Goal: Obtain resource: Download file/media

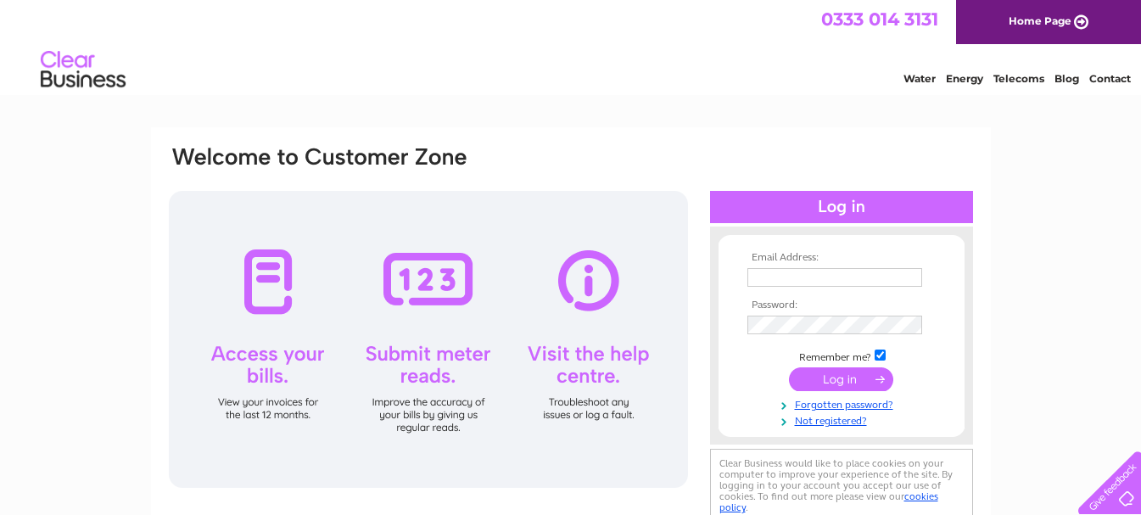
type input "mail@gwenanjones.plus.com"
click at [840, 369] on input "submit" at bounding box center [841, 379] width 104 height 24
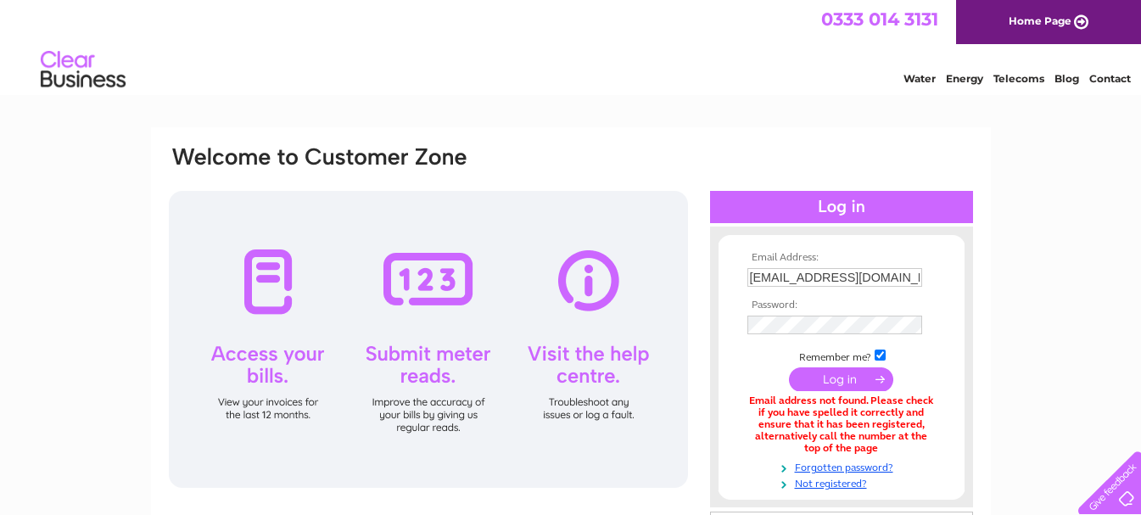
click at [914, 268] on input "mail@gwenanjones.plus.com" at bounding box center [834, 277] width 175 height 19
click at [914, 268] on input "mail@gwenanjones.plus.com" at bounding box center [835, 278] width 176 height 20
type input "m"
type input "dhandmgjones@gmail.com"
click at [837, 383] on input "submit" at bounding box center [841, 381] width 104 height 24
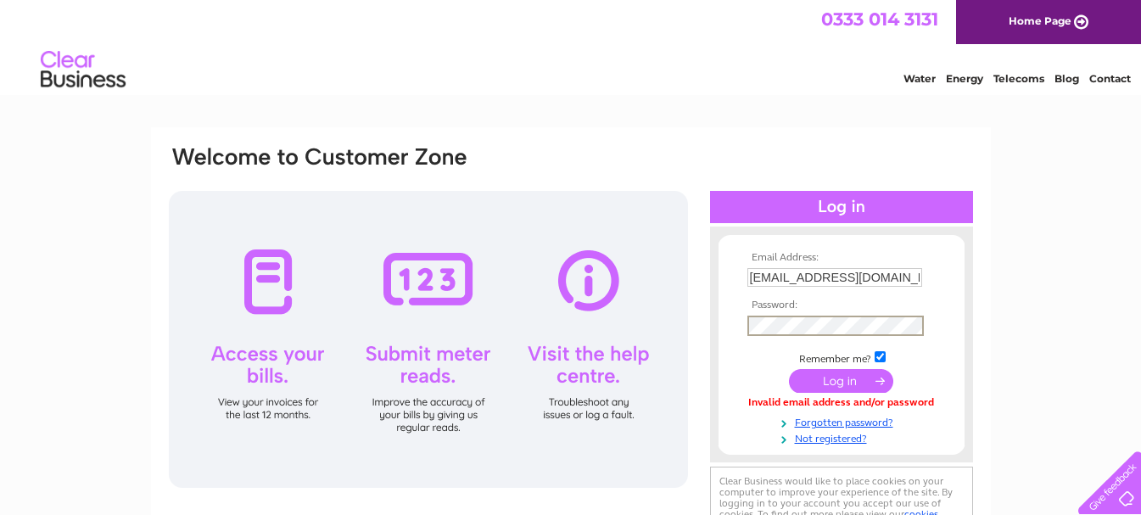
click at [1032, 334] on div "Email Address: dhandmgjones@gmail.com Password: Forgotten password?" at bounding box center [570, 509] width 1141 height 765
click at [843, 377] on input "submit" at bounding box center [841, 379] width 104 height 24
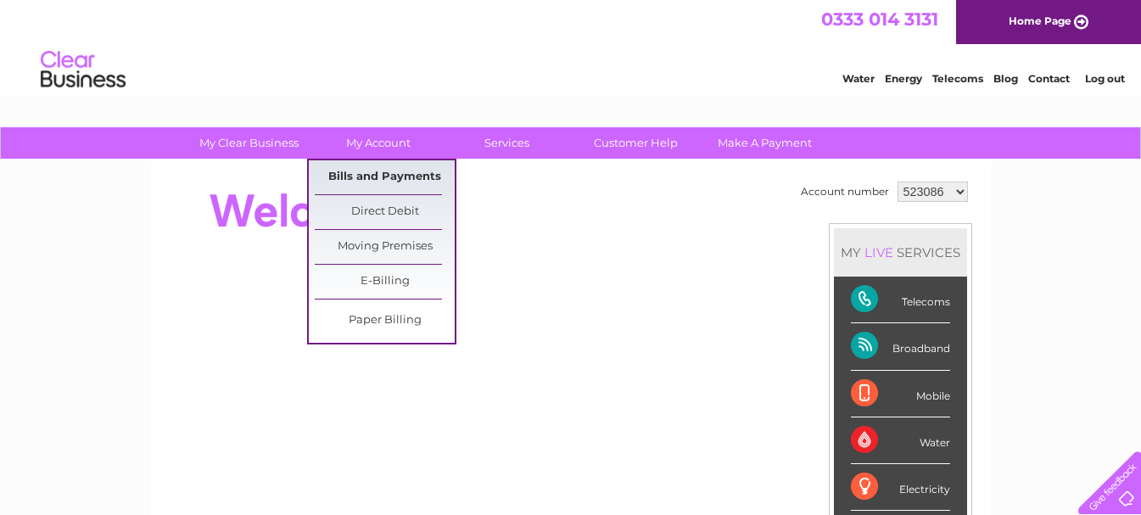
click at [377, 176] on link "Bills and Payments" at bounding box center [385, 177] width 140 height 34
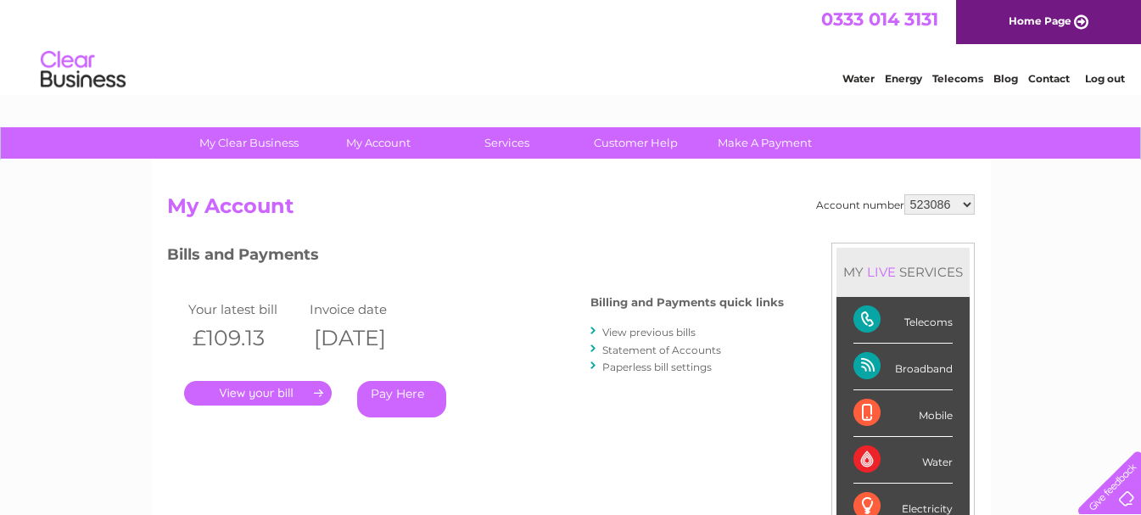
click at [639, 332] on link "View previous bills" at bounding box center [648, 332] width 93 height 13
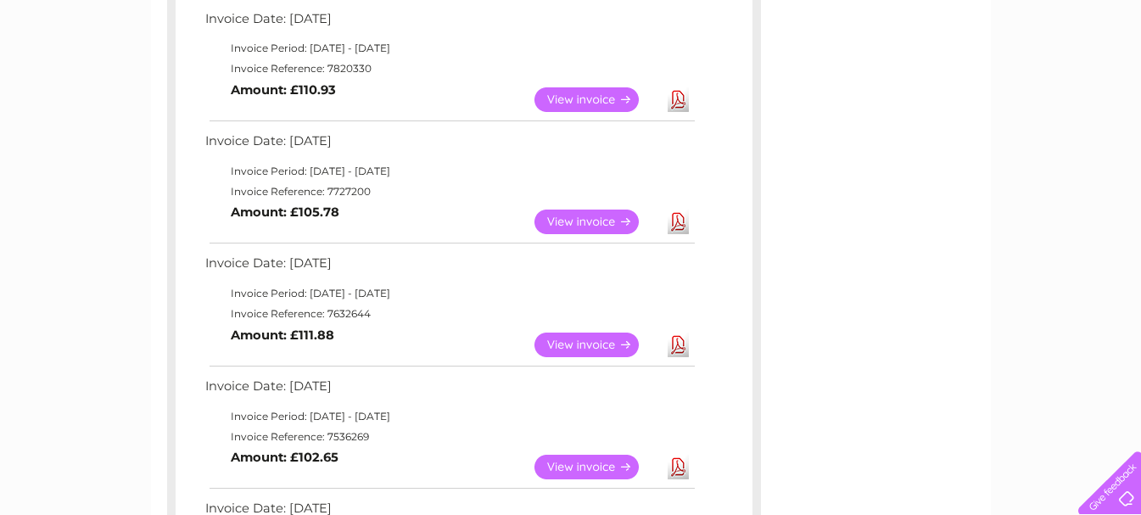
scroll to position [1018, 0]
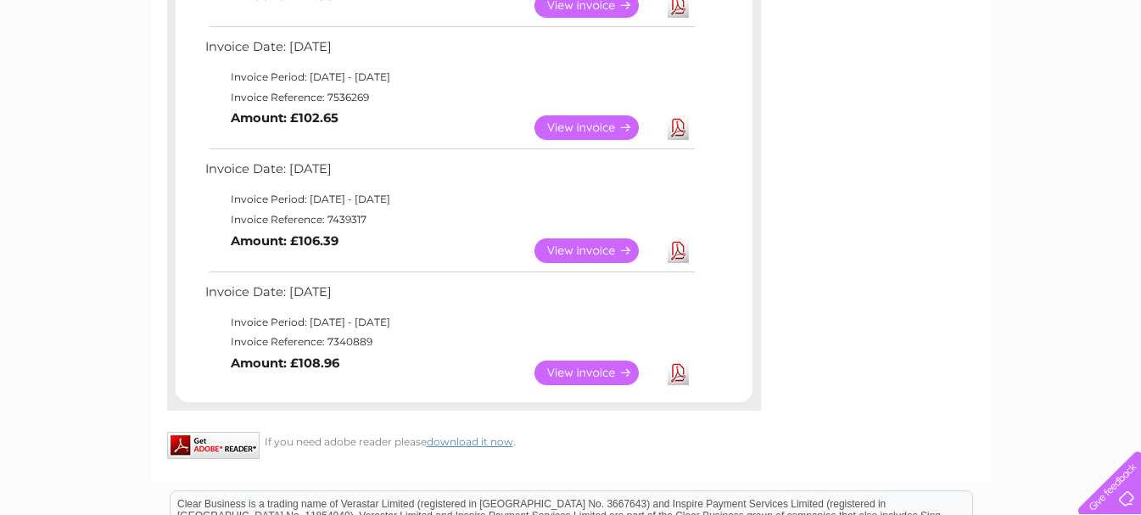
click at [587, 245] on link "View" at bounding box center [597, 250] width 125 height 25
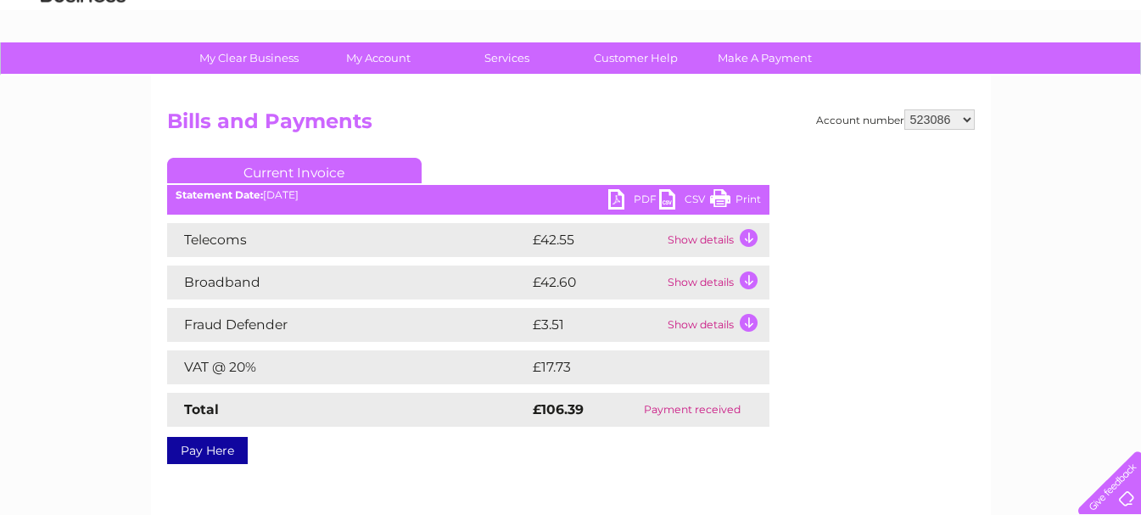
scroll to position [170, 0]
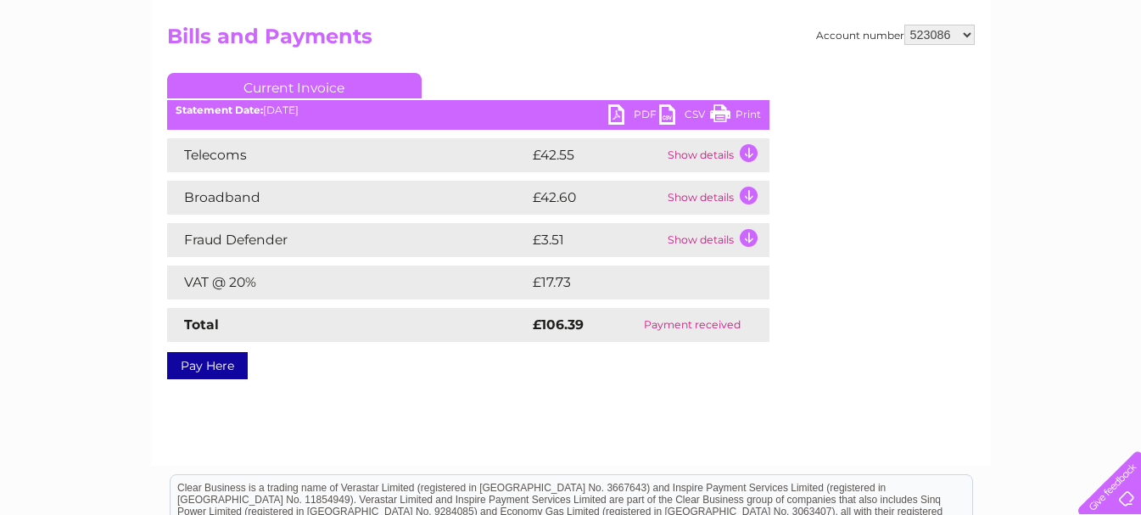
click at [639, 109] on link "PDF" at bounding box center [633, 116] width 51 height 25
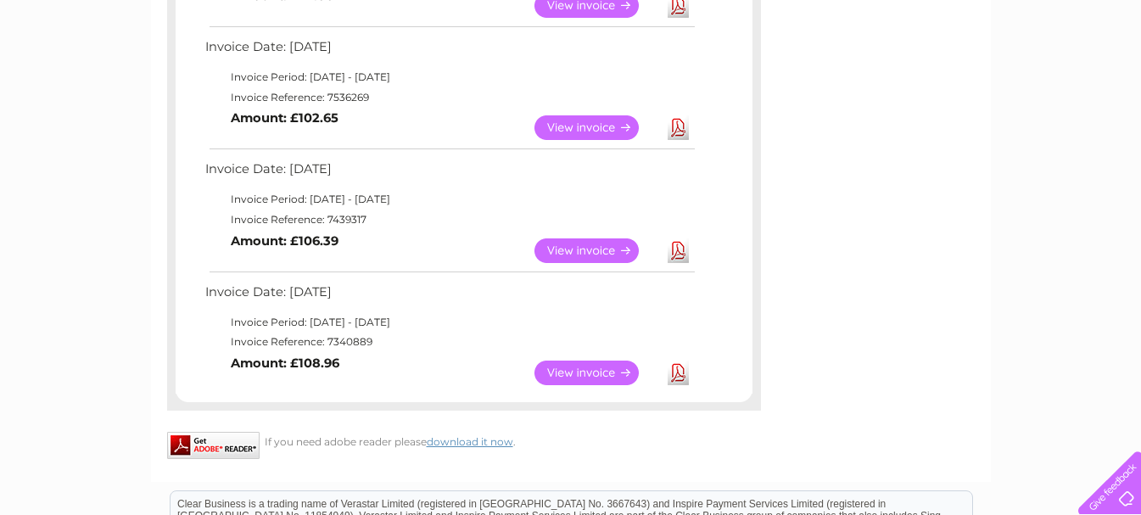
click at [573, 126] on link "View" at bounding box center [597, 127] width 125 height 25
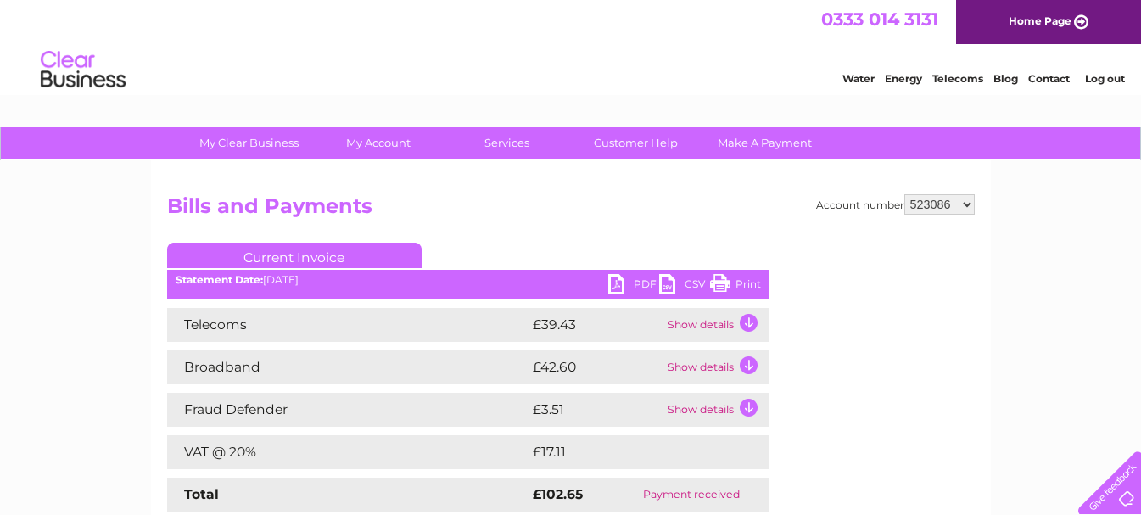
scroll to position [170, 0]
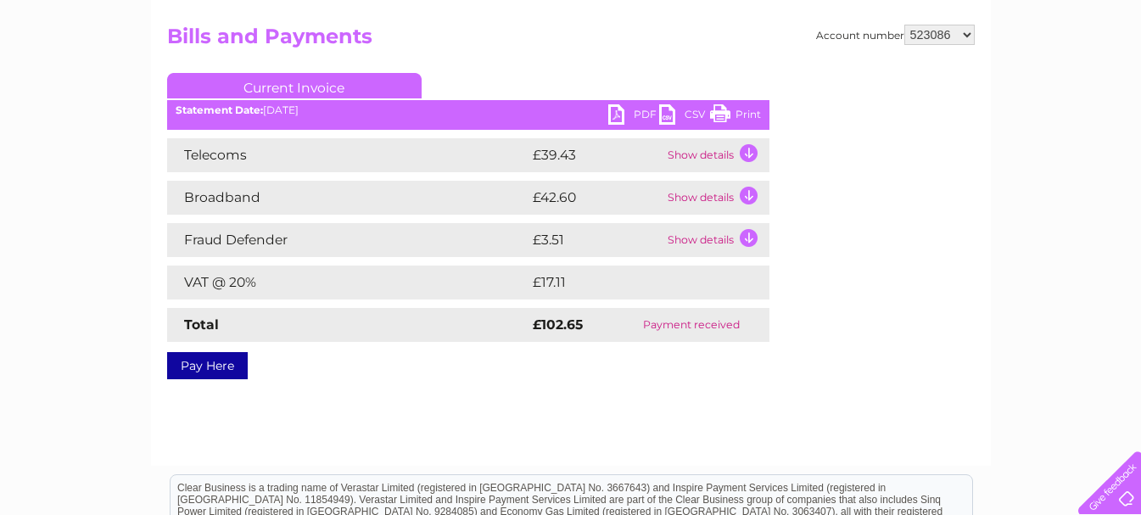
click at [645, 111] on link "PDF" at bounding box center [633, 116] width 51 height 25
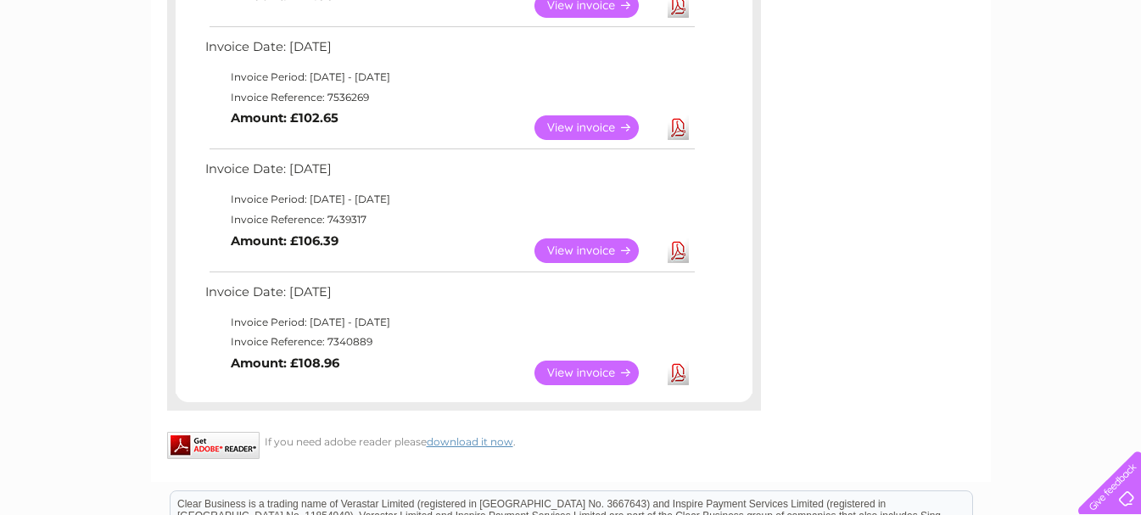
scroll to position [764, 0]
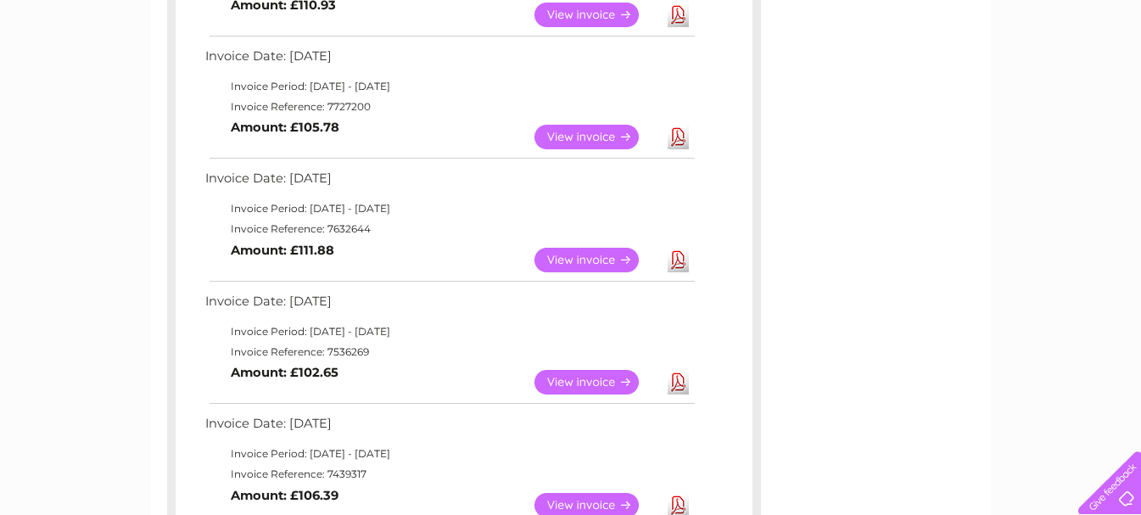
click at [582, 255] on link "View" at bounding box center [597, 260] width 125 height 25
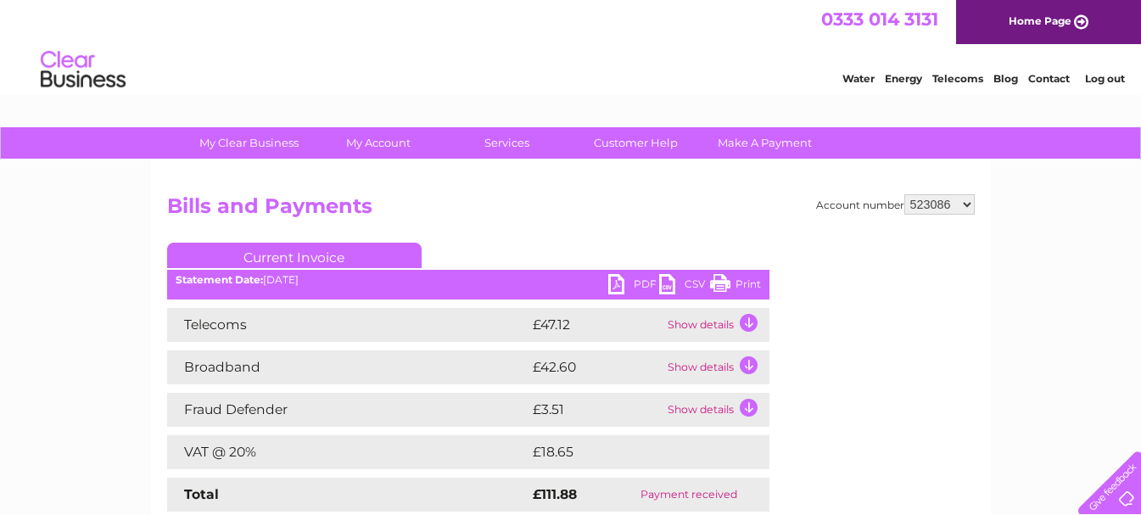
click at [641, 278] on link "PDF" at bounding box center [633, 286] width 51 height 25
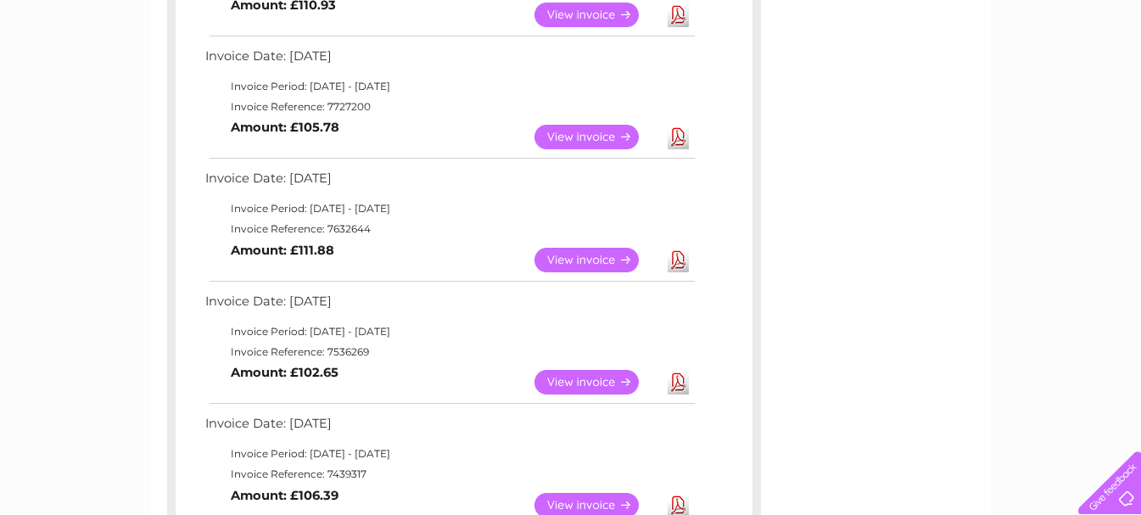
click at [577, 136] on link "View" at bounding box center [597, 137] width 125 height 25
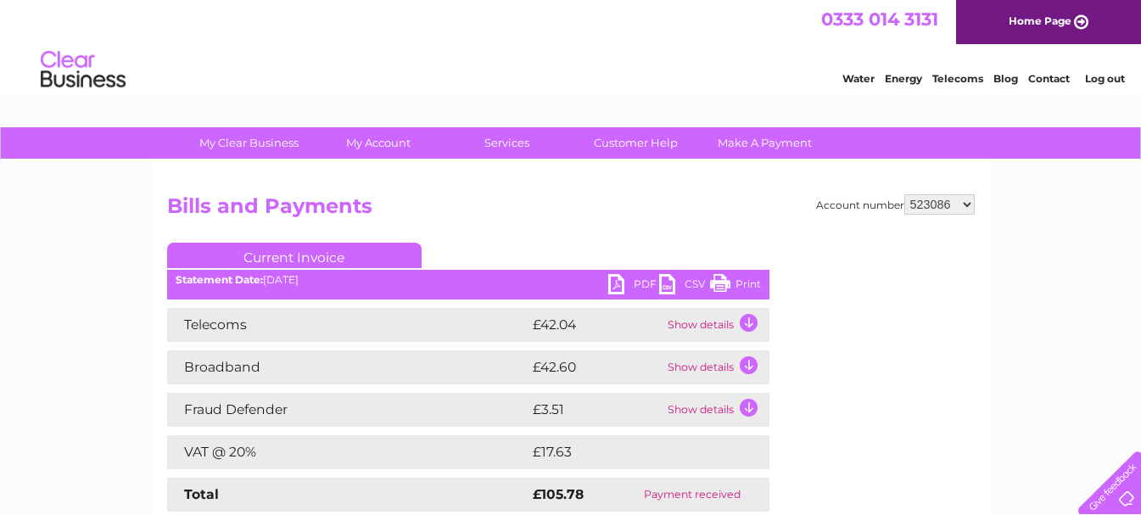
click at [642, 279] on link "PDF" at bounding box center [633, 286] width 51 height 25
click at [639, 280] on link "PDF" at bounding box center [633, 286] width 51 height 25
click at [615, 283] on link "PDF" at bounding box center [633, 286] width 51 height 25
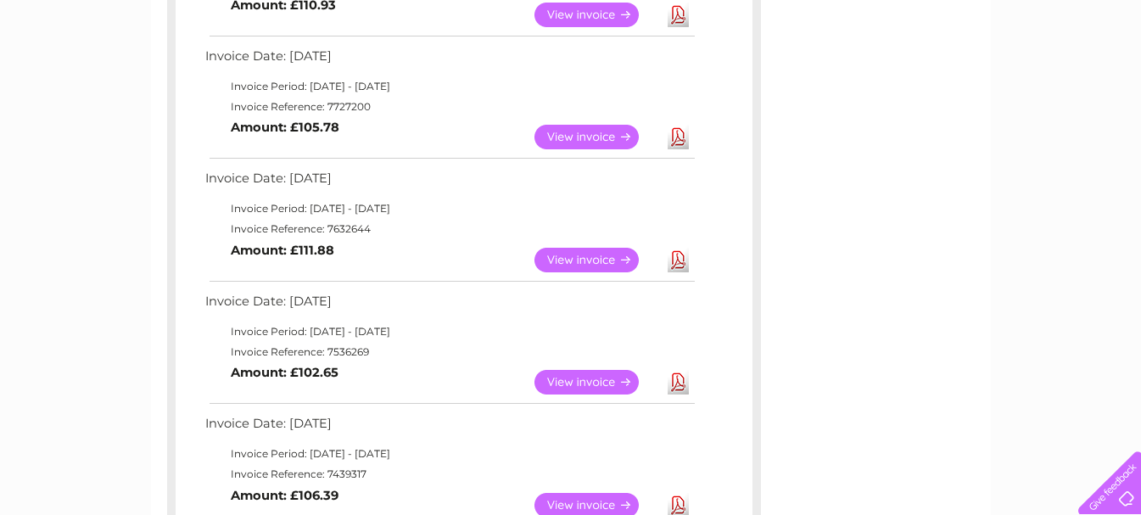
scroll to position [594, 0]
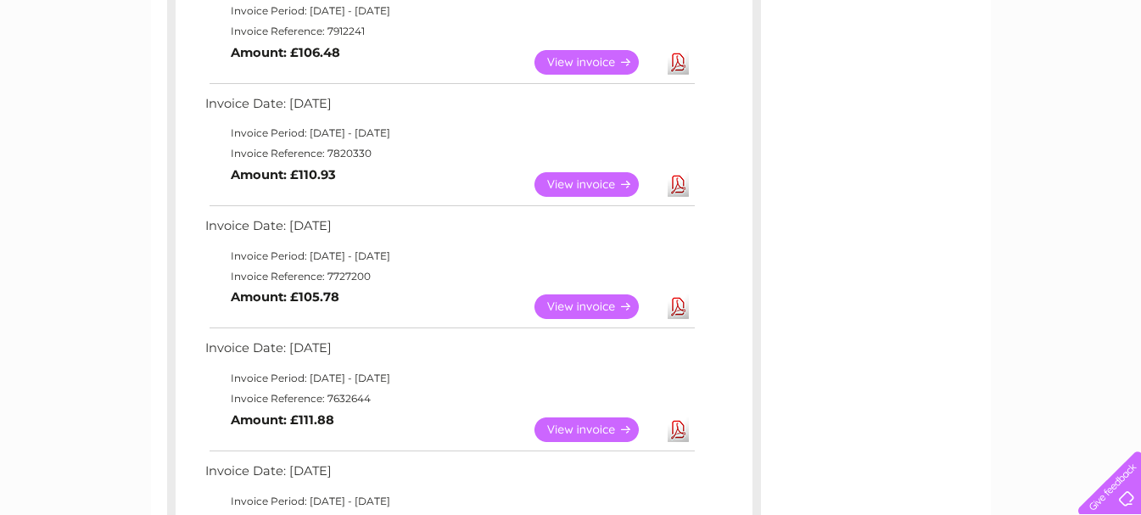
click at [579, 180] on link "View" at bounding box center [597, 184] width 125 height 25
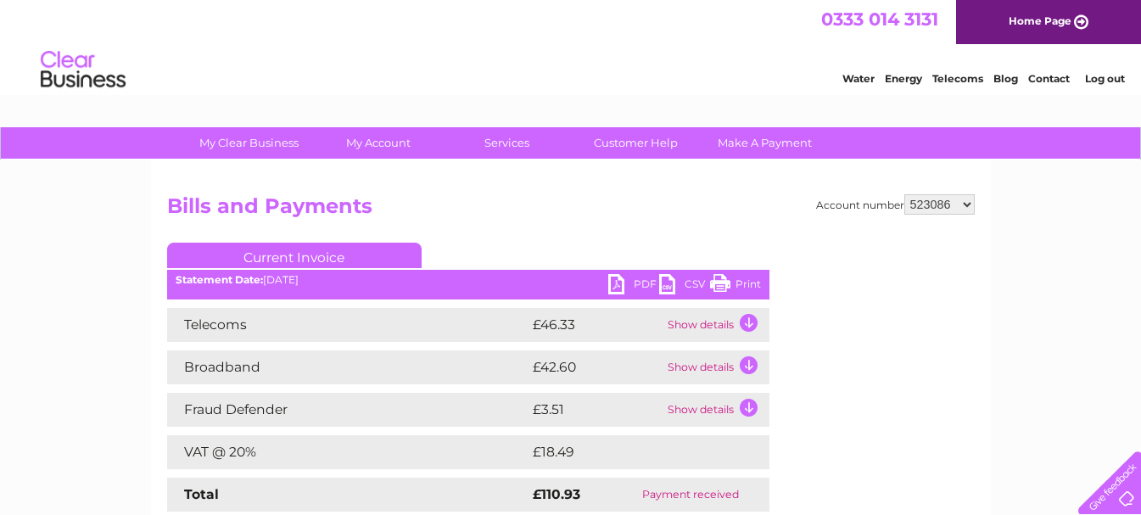
click at [613, 282] on link "PDF" at bounding box center [633, 286] width 51 height 25
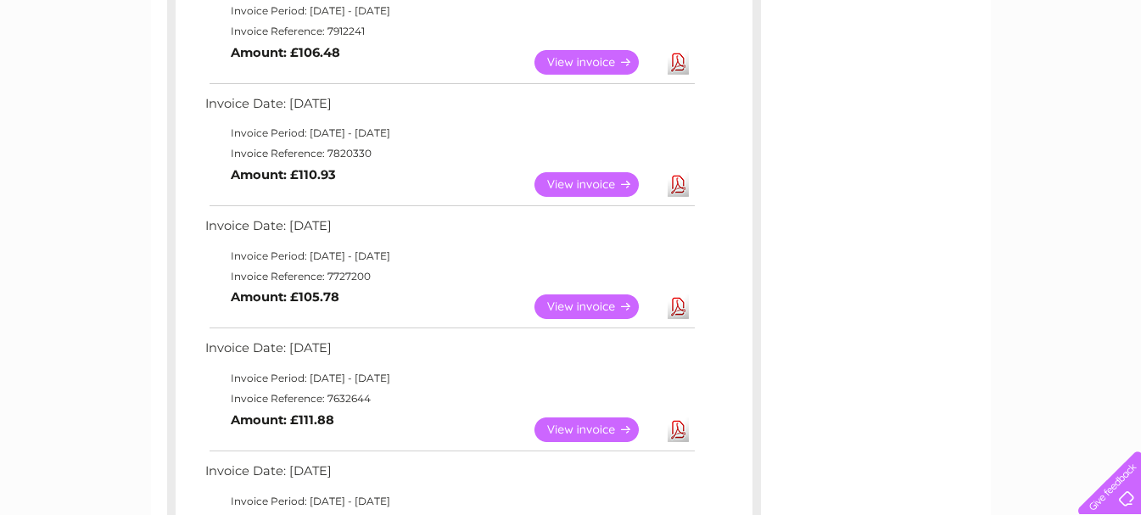
scroll to position [424, 0]
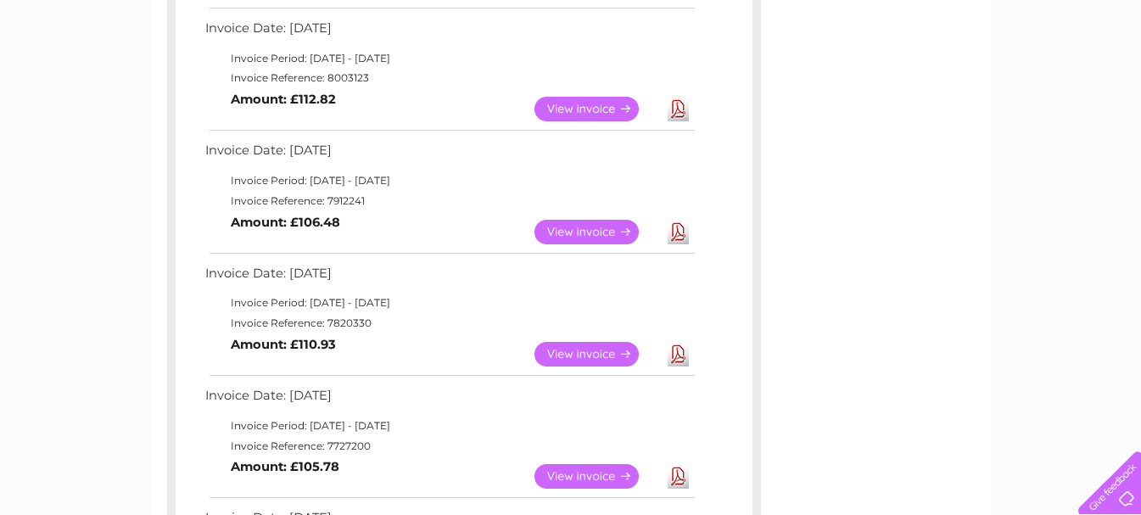
click at [579, 227] on link "View" at bounding box center [597, 232] width 125 height 25
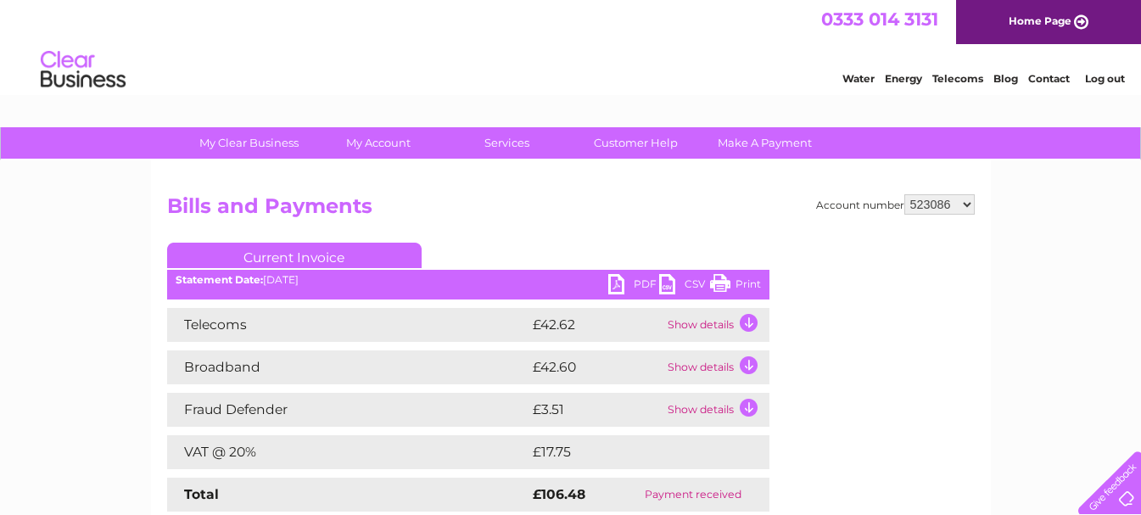
click at [614, 283] on link "PDF" at bounding box center [633, 286] width 51 height 25
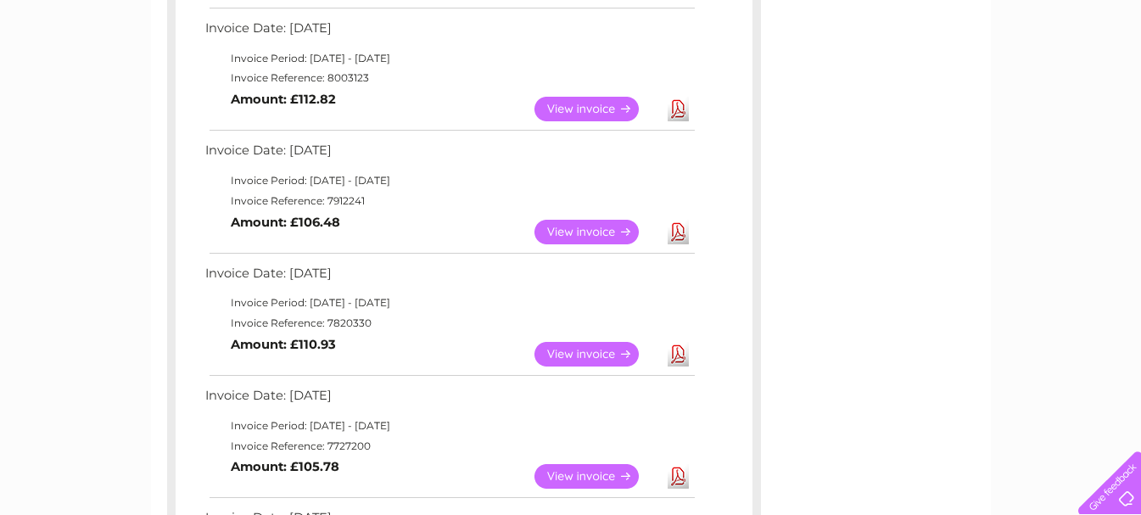
click at [594, 105] on link "View" at bounding box center [597, 109] width 125 height 25
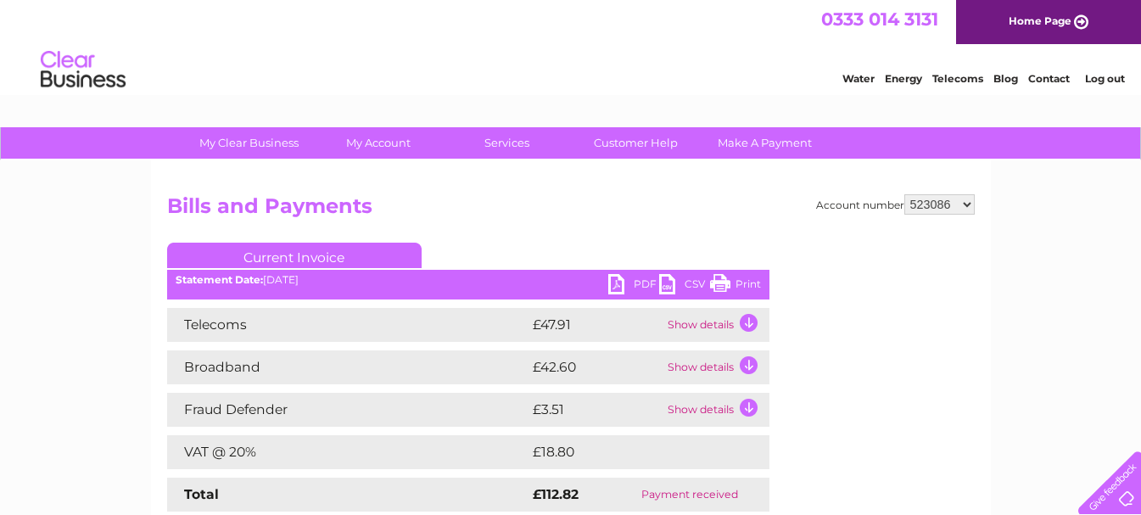
click at [620, 283] on link "PDF" at bounding box center [633, 286] width 51 height 25
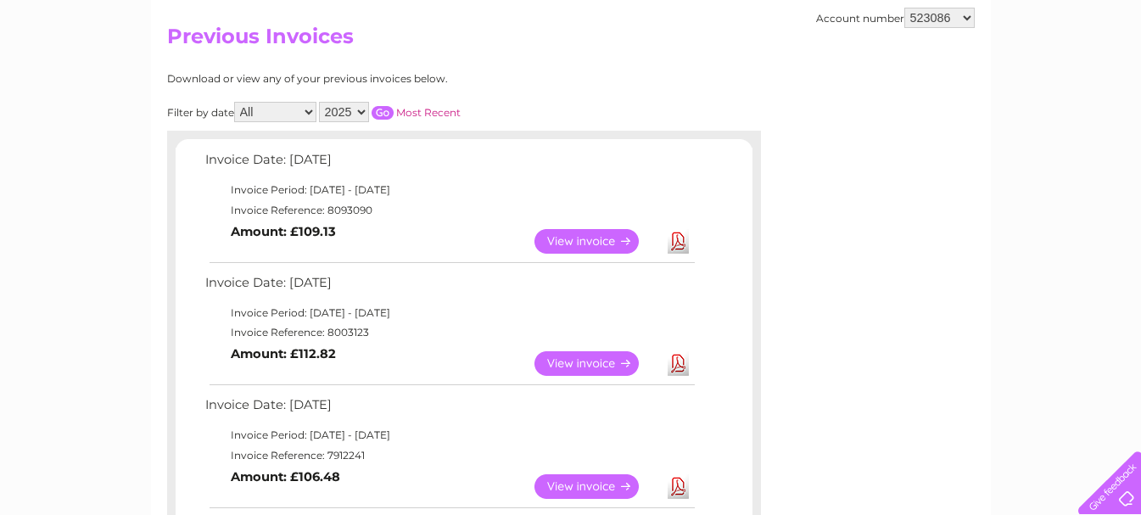
click at [579, 236] on link "View" at bounding box center [597, 241] width 125 height 25
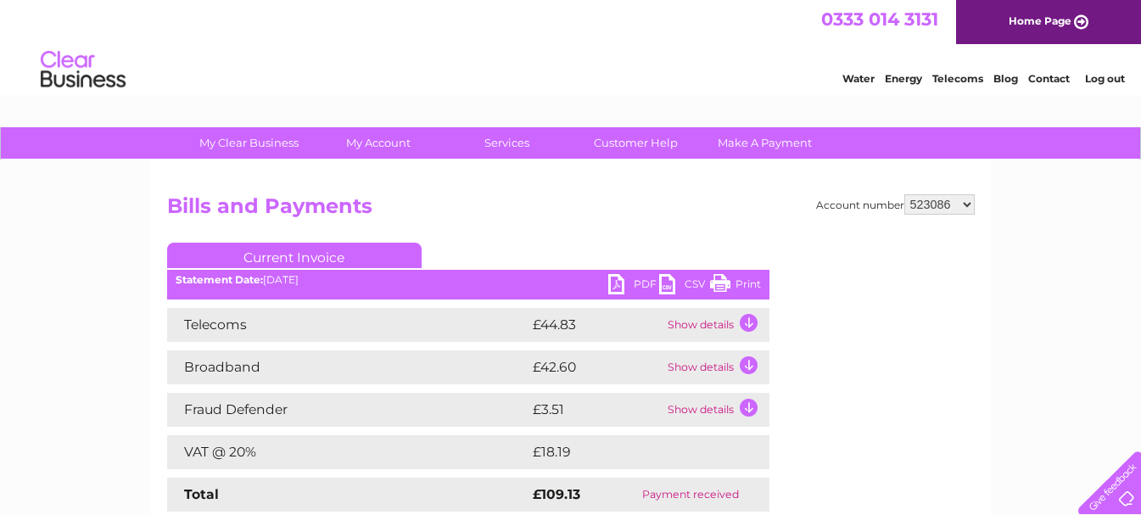
click at [615, 282] on link "PDF" at bounding box center [633, 286] width 51 height 25
click at [617, 283] on link "PDF" at bounding box center [633, 286] width 51 height 25
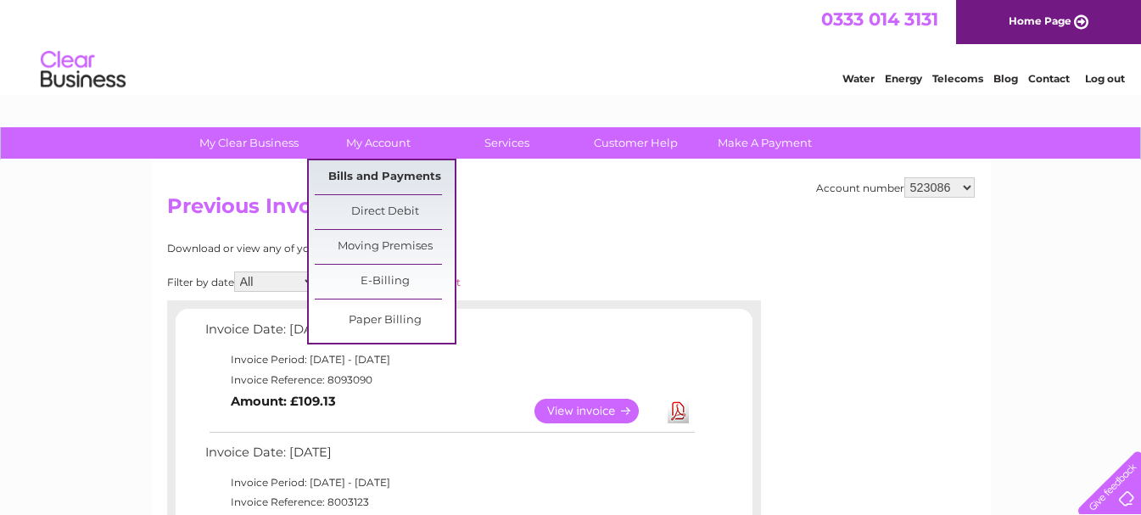
click at [375, 172] on link "Bills and Payments" at bounding box center [385, 177] width 140 height 34
